Goal: Find specific page/section: Find specific page/section

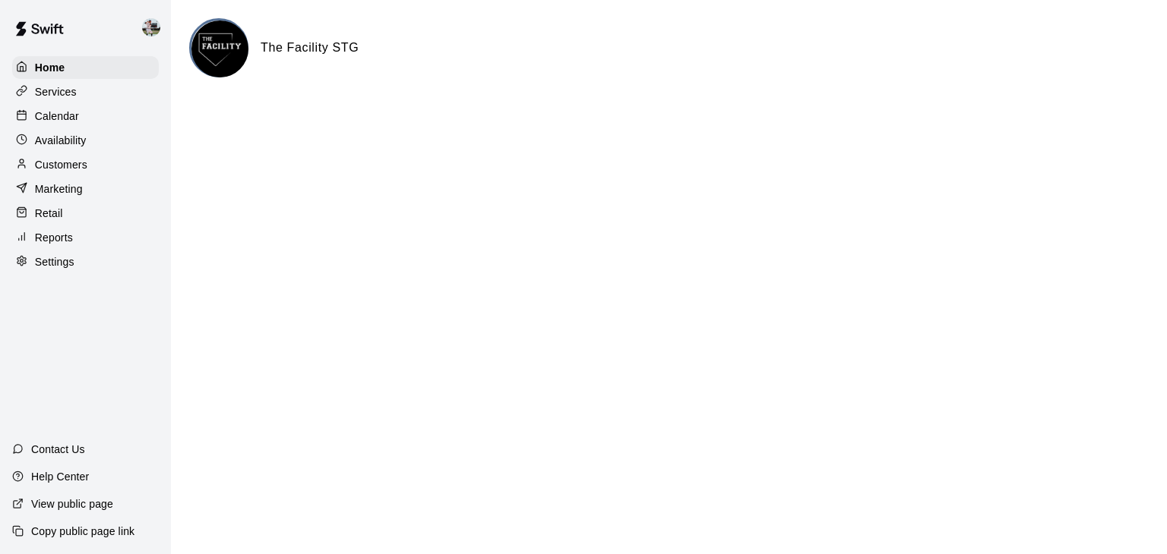
click at [71, 123] on p "Calendar" at bounding box center [57, 116] width 44 height 15
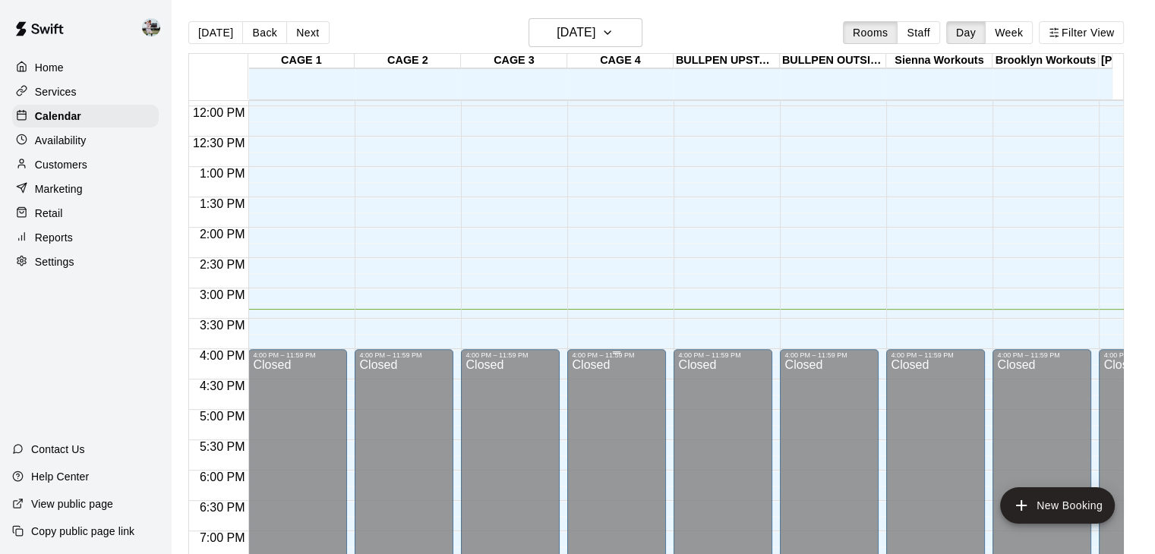
scroll to position [601, 0]
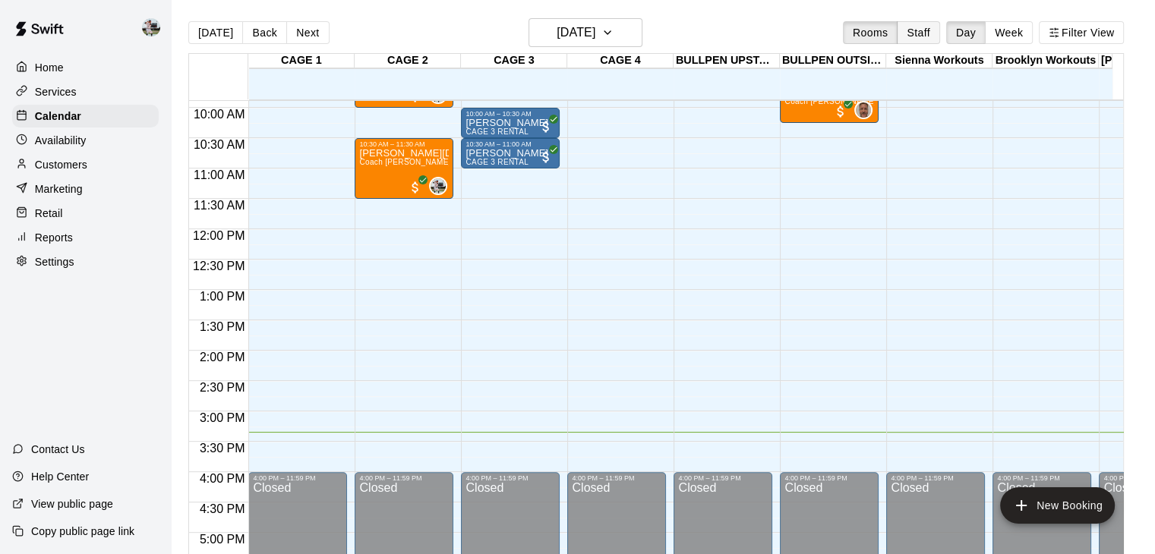
click at [939, 31] on button "Staff" at bounding box center [918, 32] width 43 height 23
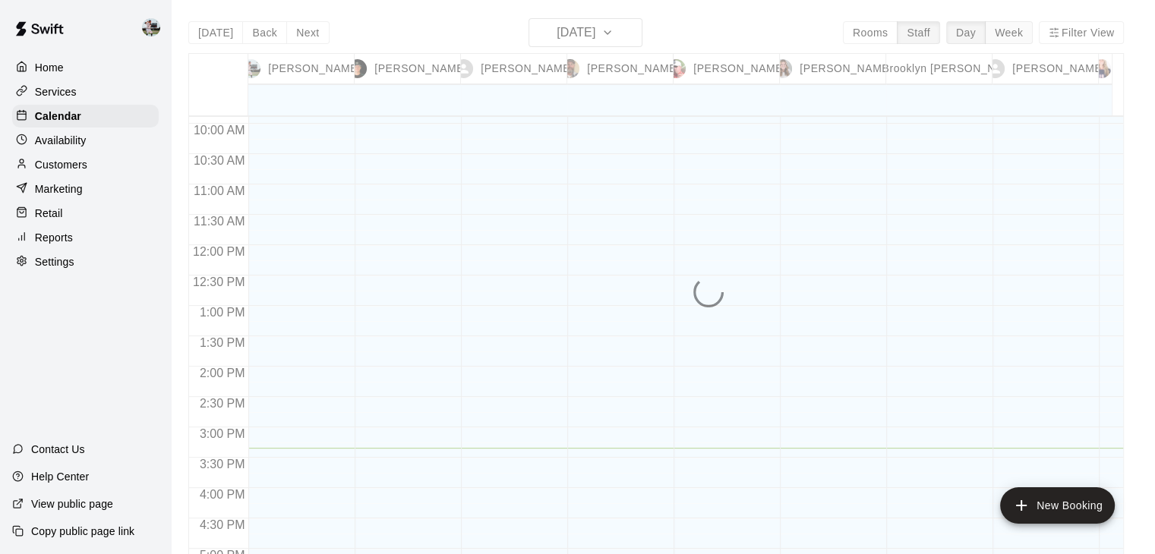
click at [1006, 28] on button "Week" at bounding box center [1009, 32] width 48 height 23
click at [1006, 28] on div "[DATE] Back [DATE][DATE] Rooms Staff Day Week Filter View [PERSON_NAME] 11 Sat …" at bounding box center [656, 295] width 936 height 554
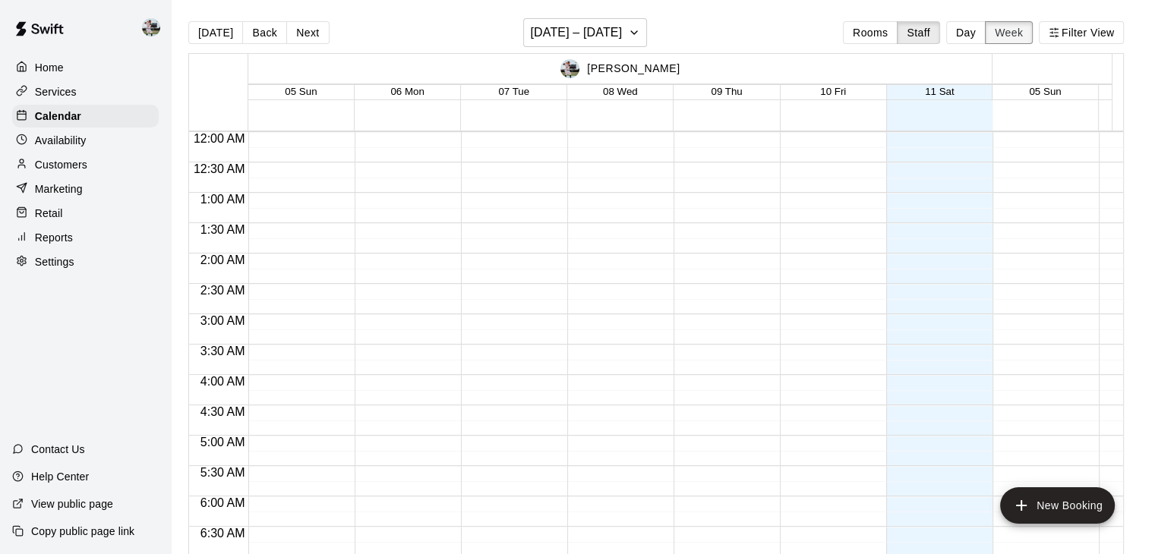
scroll to position [932, 0]
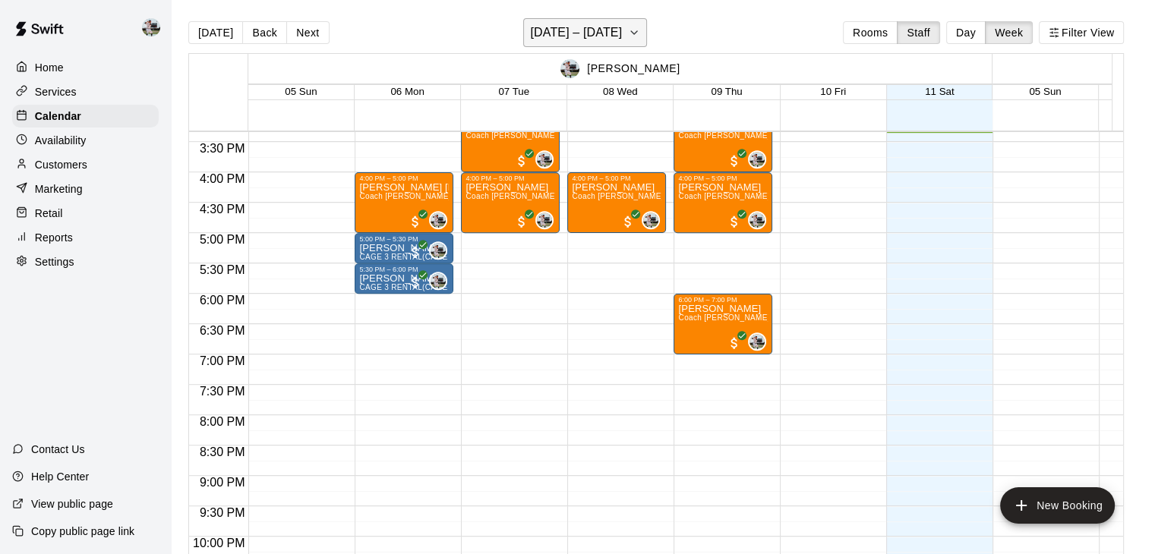
click at [614, 32] on h6 "[DATE] – [DATE]" at bounding box center [576, 32] width 92 height 21
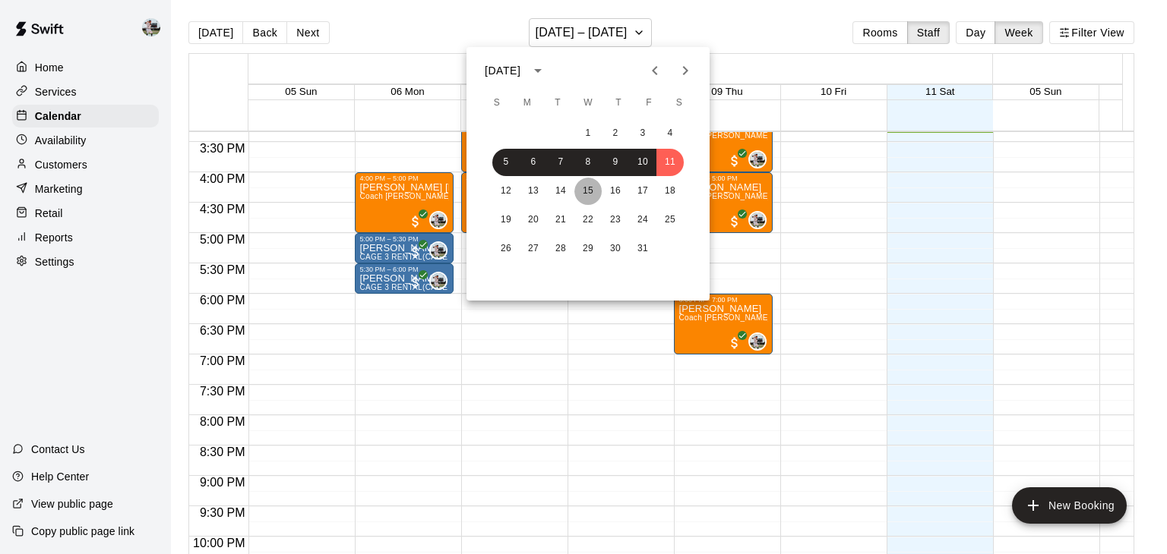
click at [586, 179] on button "15" at bounding box center [587, 191] width 27 height 27
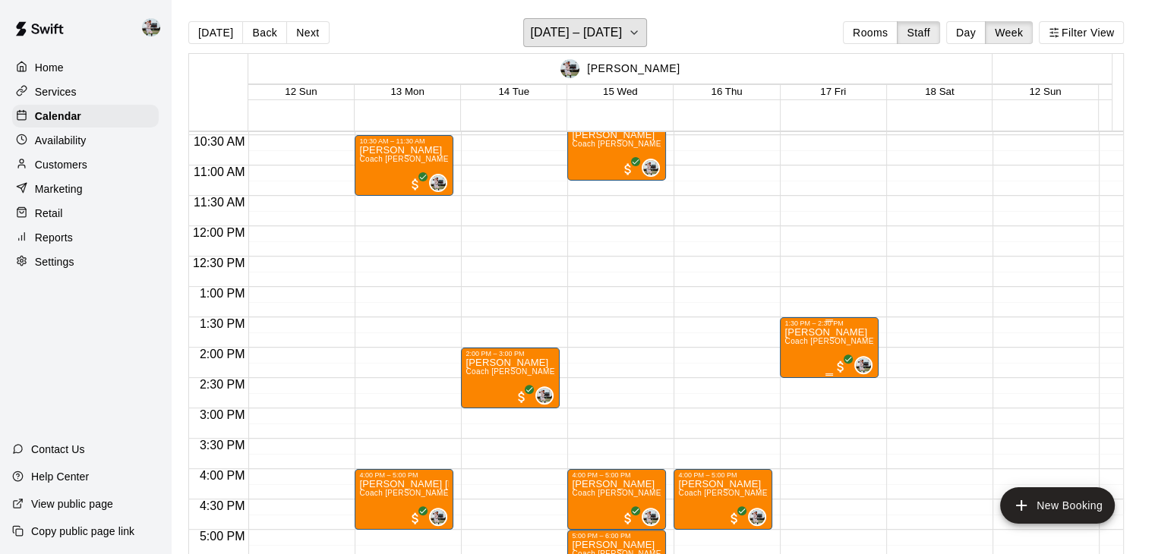
scroll to position [623, 0]
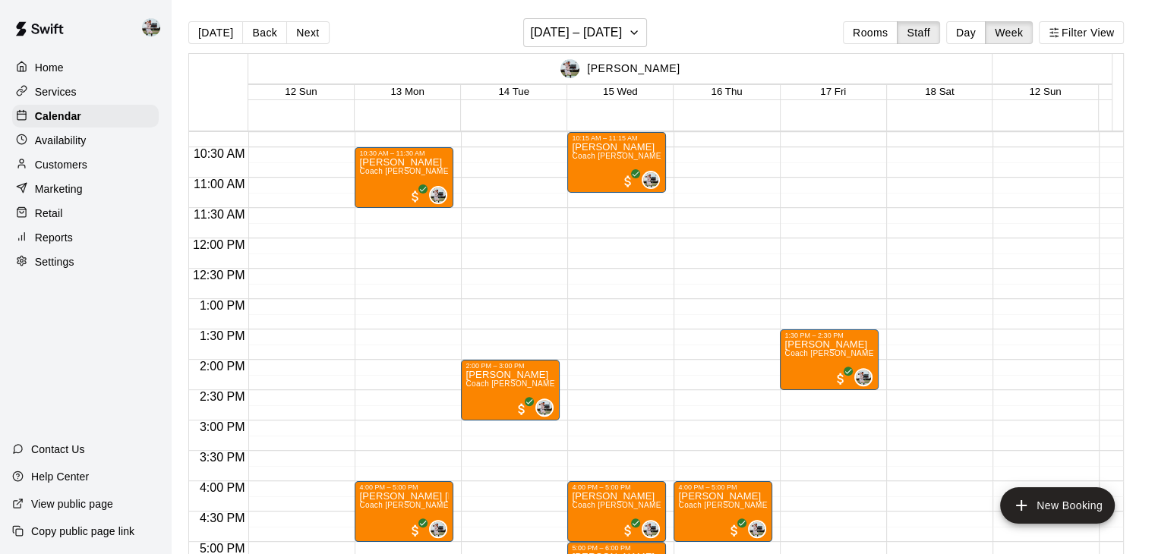
click at [43, 238] on p "Reports" at bounding box center [54, 237] width 38 height 15
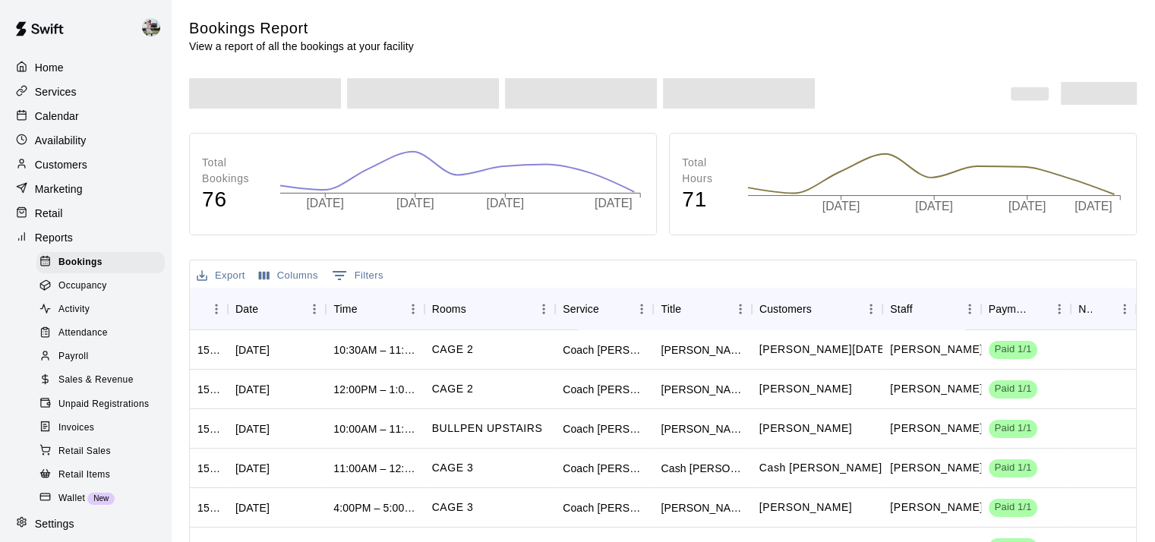
click at [79, 388] on span "Sales & Revenue" at bounding box center [95, 380] width 75 height 15
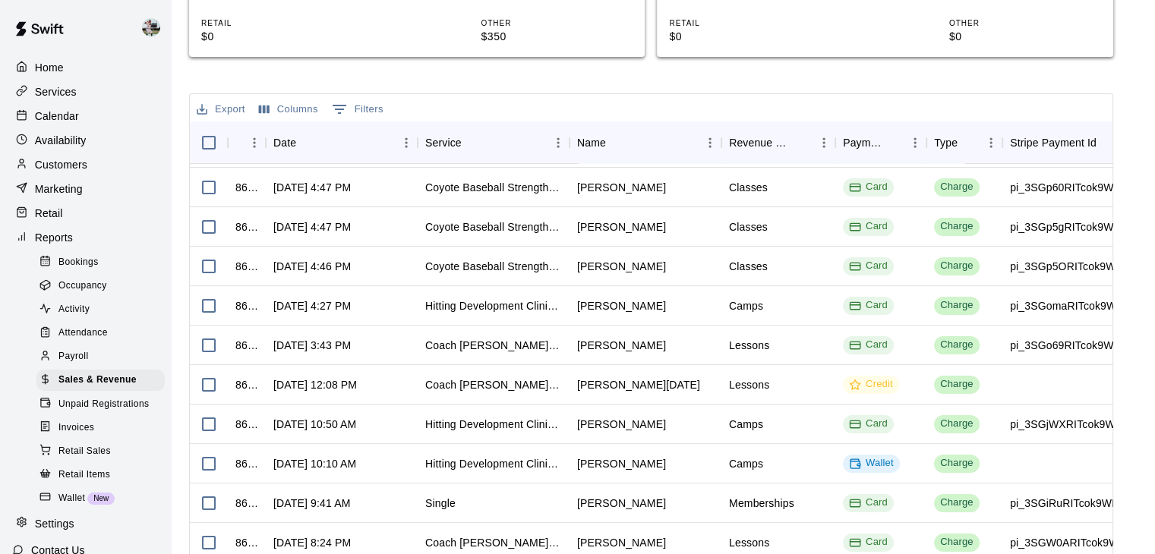
scroll to position [313, 0]
click at [63, 69] on p "Home" at bounding box center [49, 67] width 29 height 15
